Goal: Information Seeking & Learning: Learn about a topic

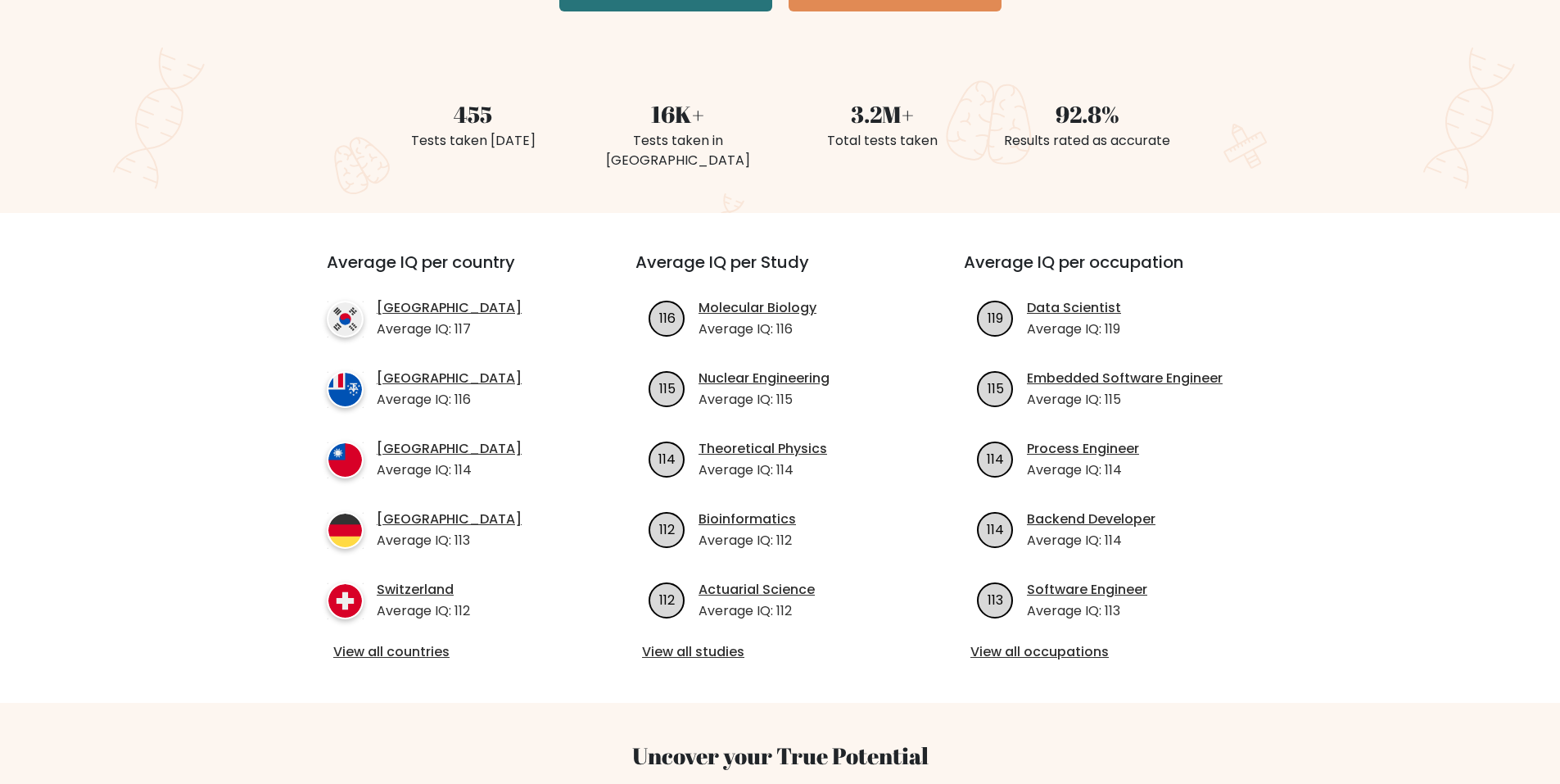
scroll to position [409, 0]
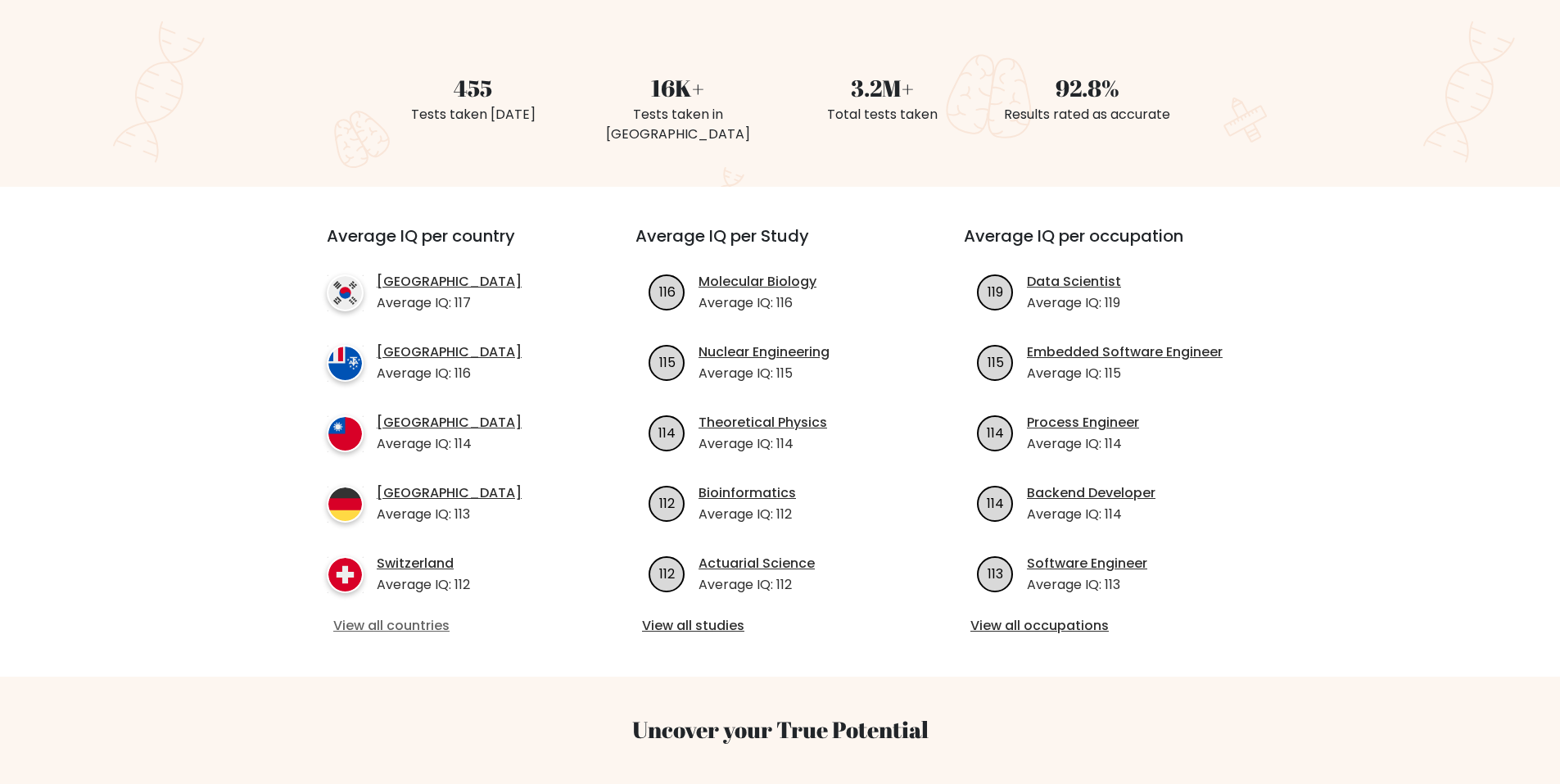
click at [405, 615] on link "View all countries" at bounding box center [451, 625] width 237 height 20
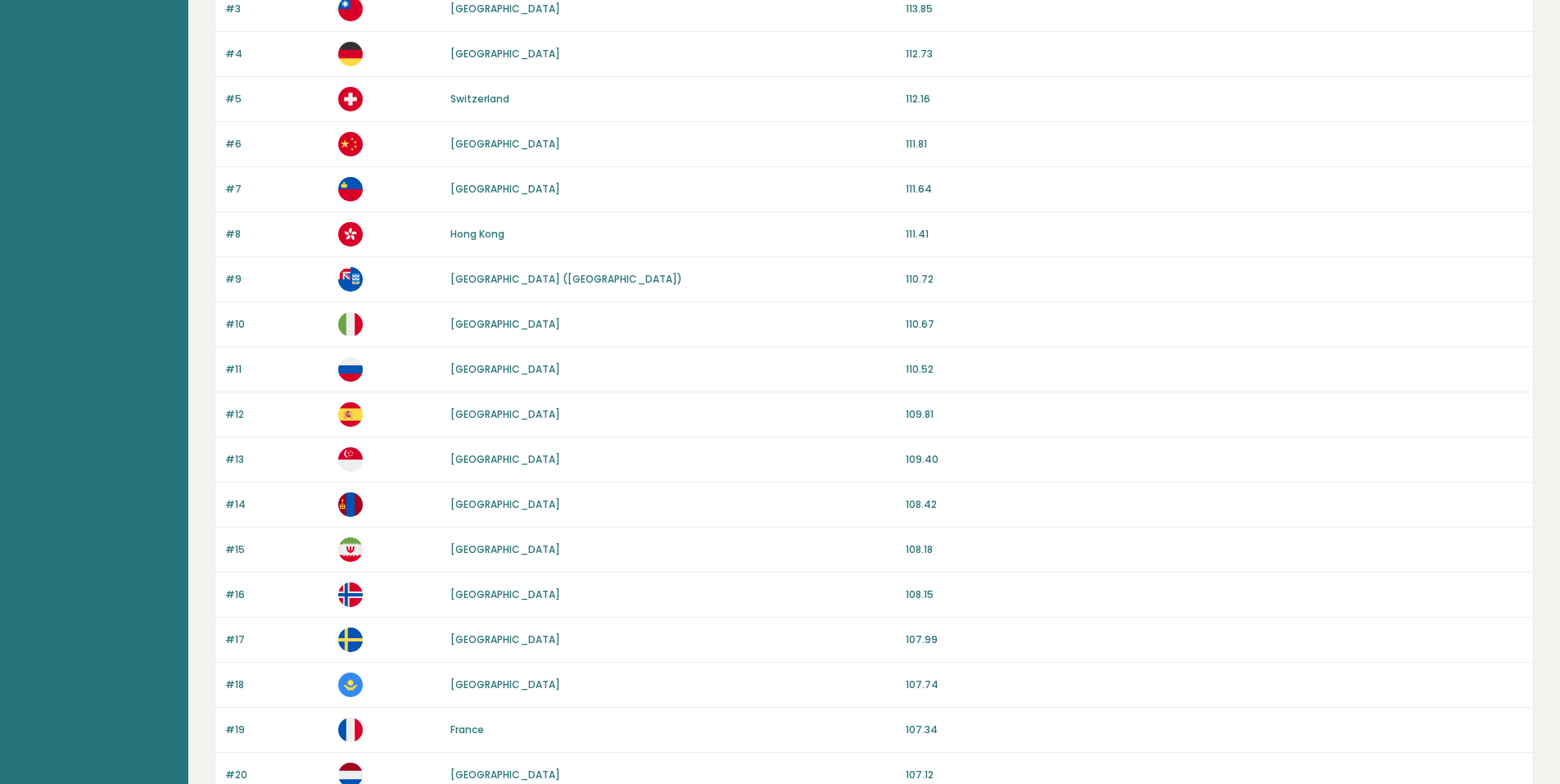
scroll to position [327, 0]
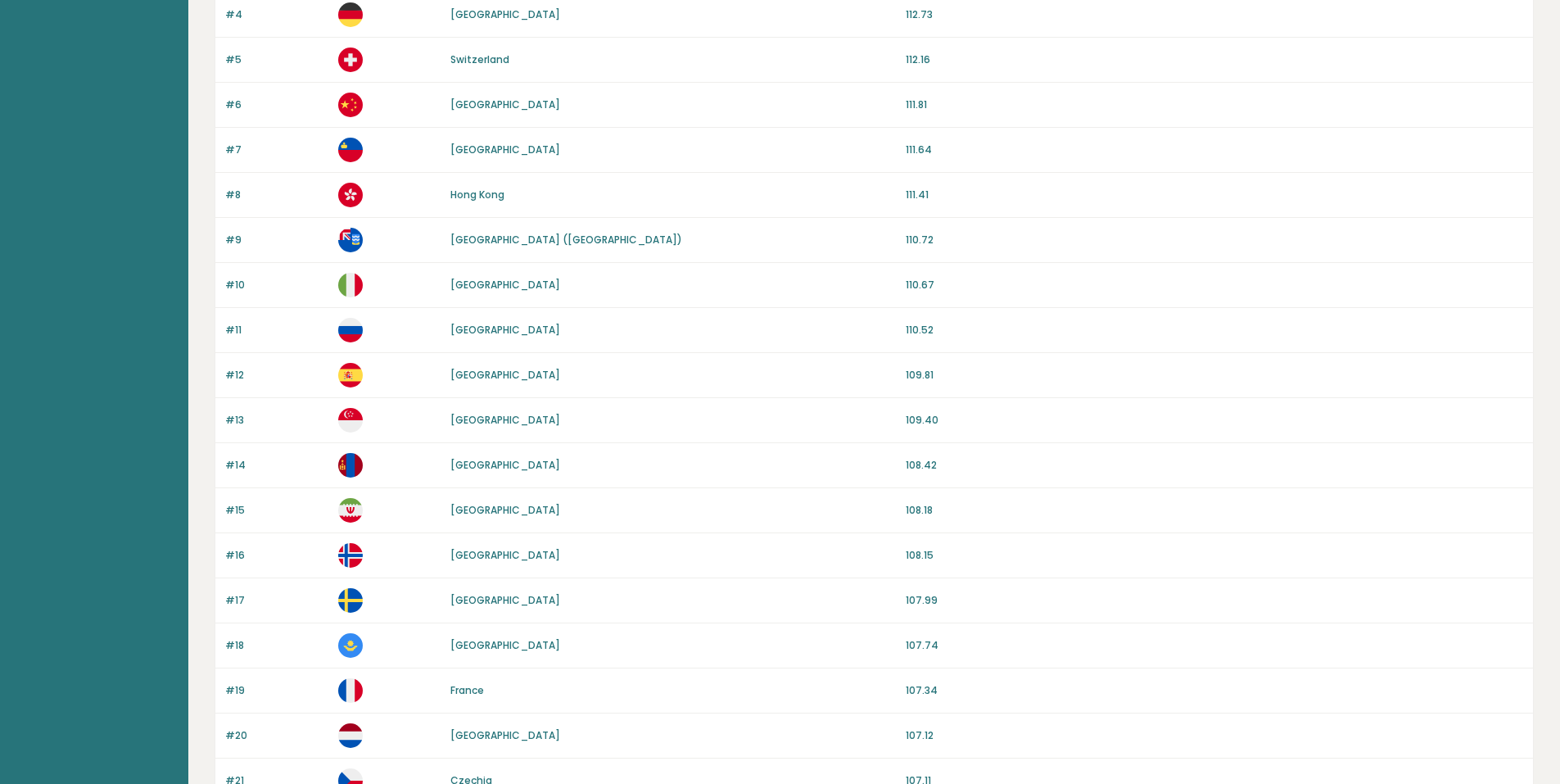
click at [357, 336] on img at bounding box center [351, 331] width 25 height 25
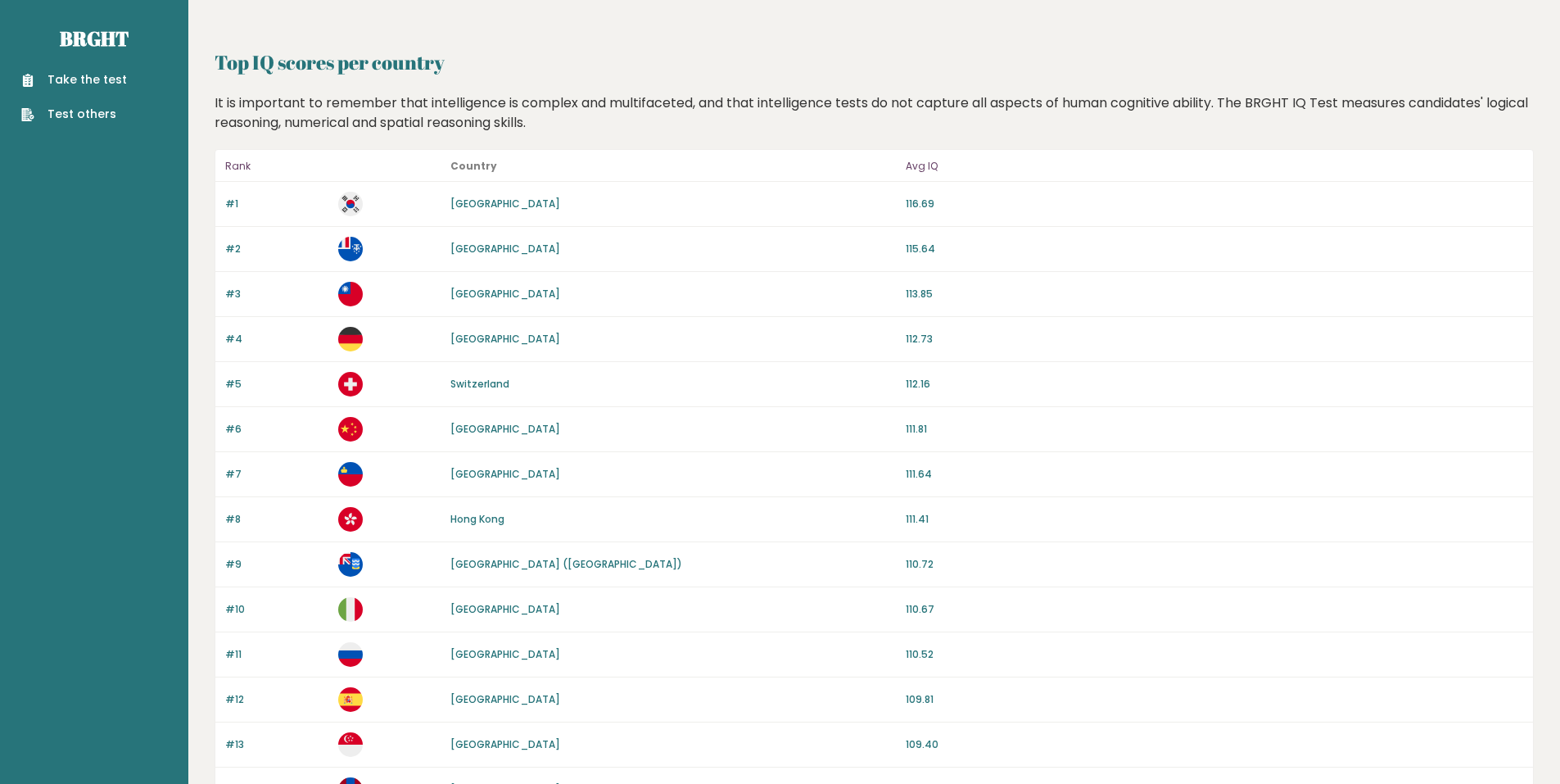
scroll to position [0, 0]
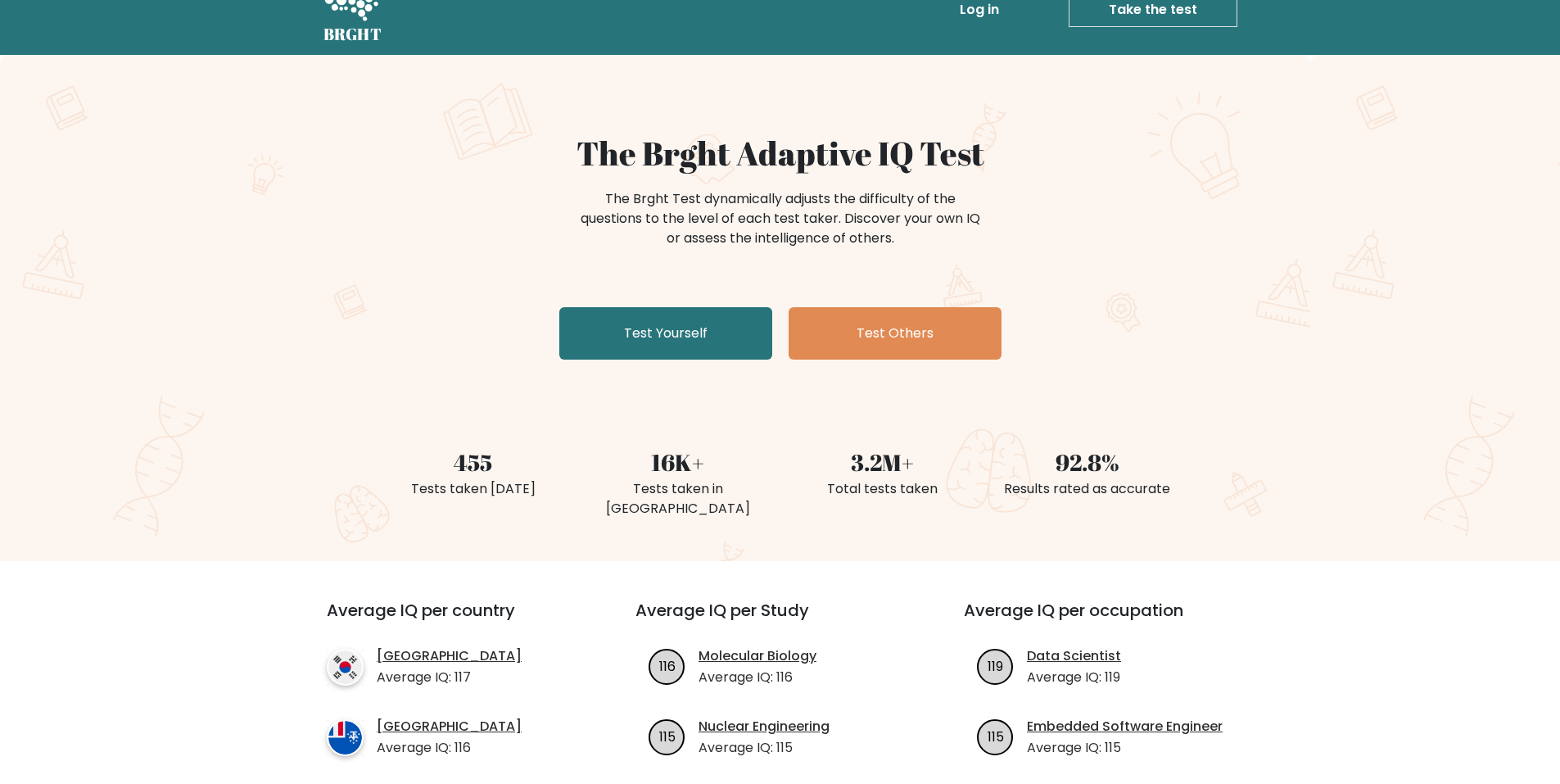
scroll to position [82, 0]
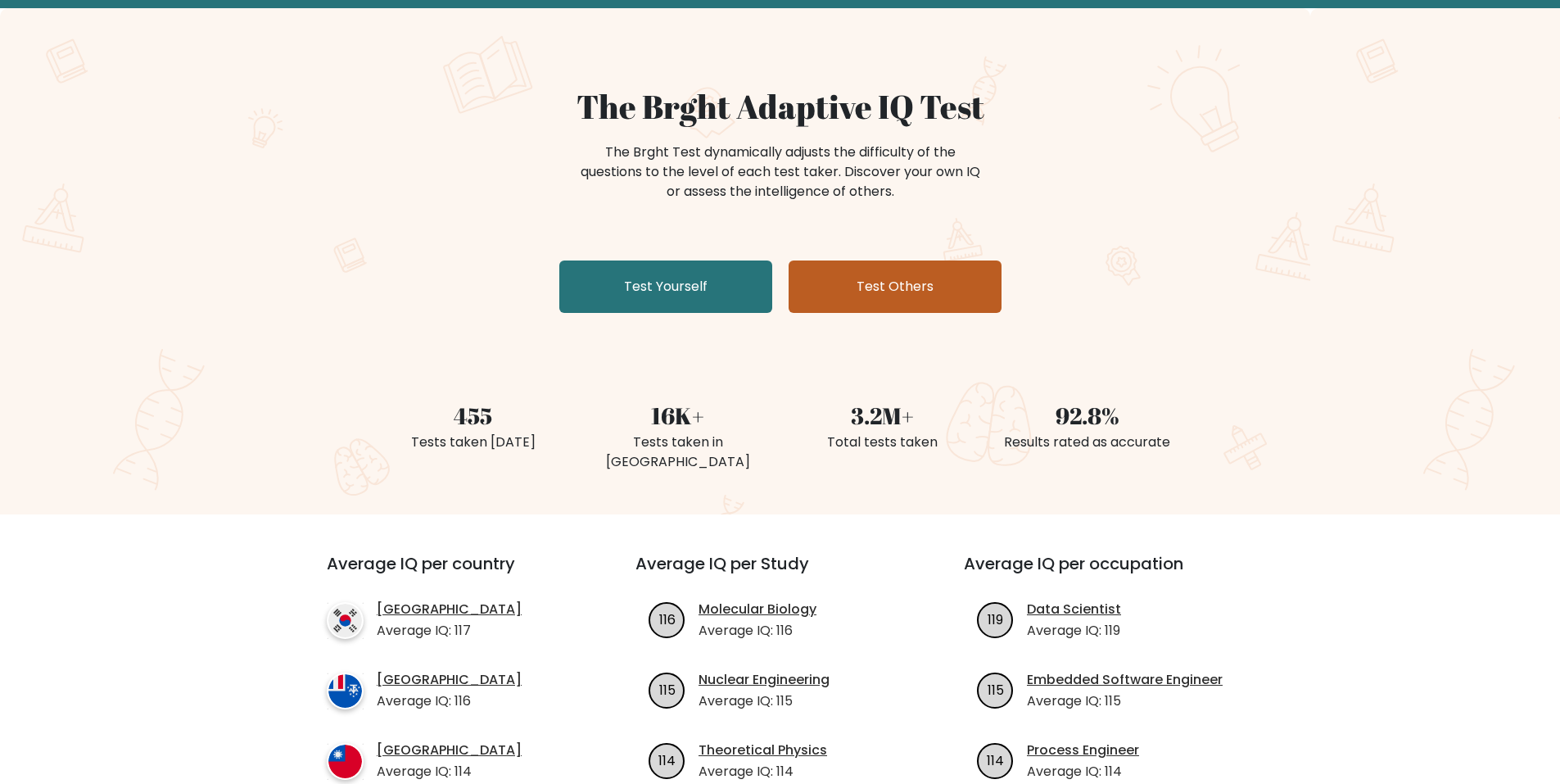
click at [896, 305] on link "Test Others" at bounding box center [895, 287] width 213 height 52
